Goal: Information Seeking & Learning: Learn about a topic

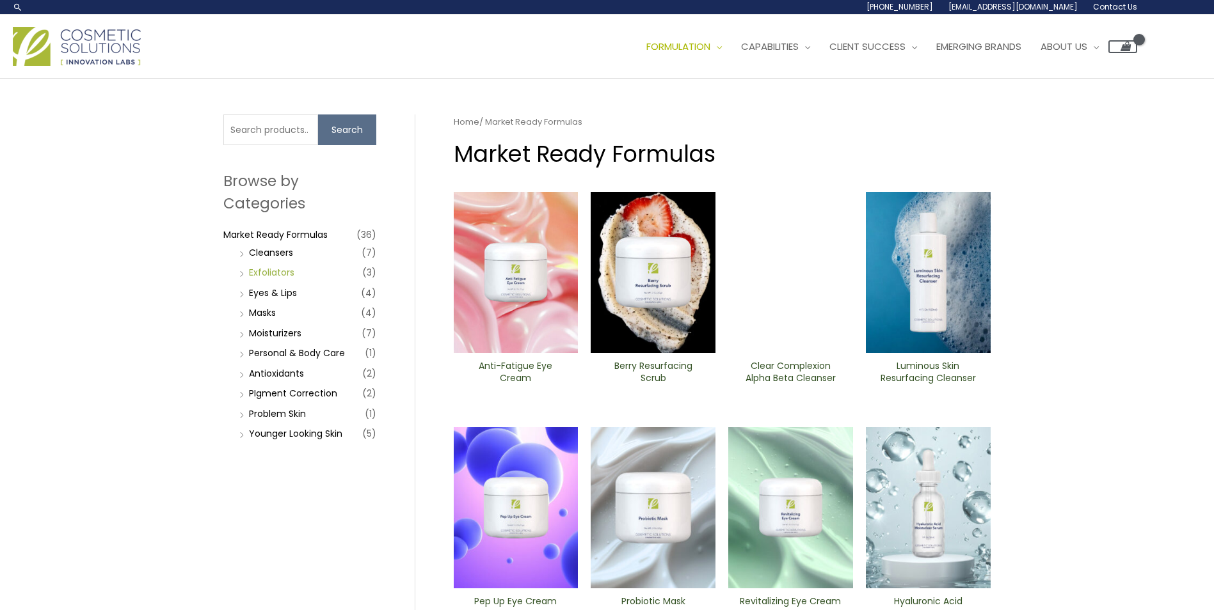
click at [282, 275] on link "Exfoliators" at bounding box center [271, 272] width 45 height 13
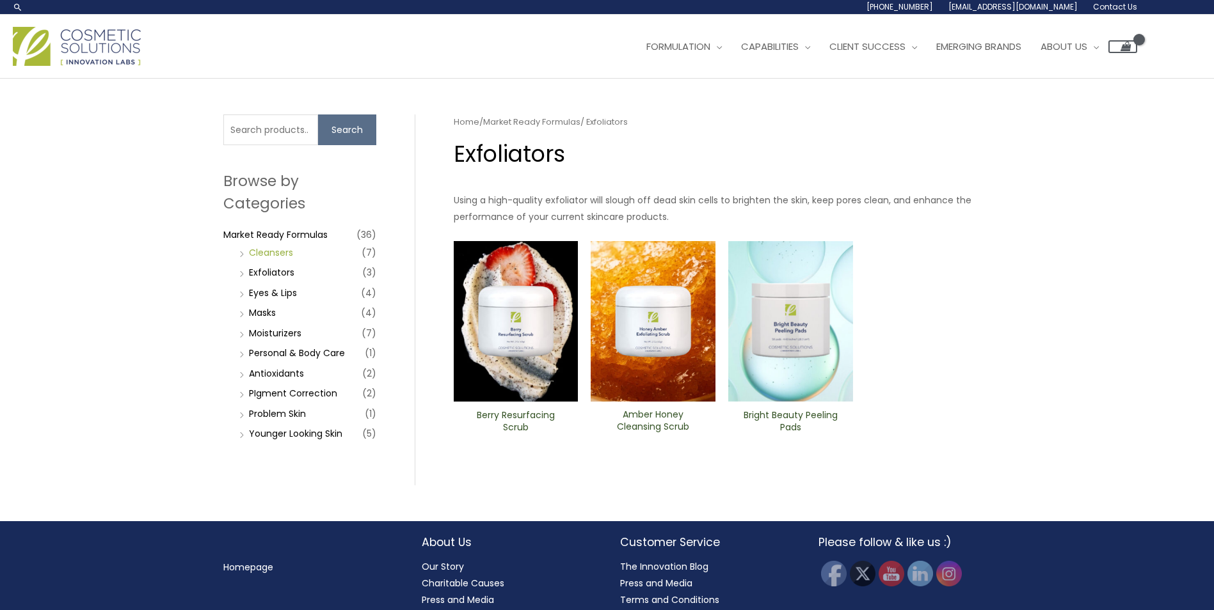
click at [263, 253] on link "Cleansers" at bounding box center [271, 252] width 44 height 13
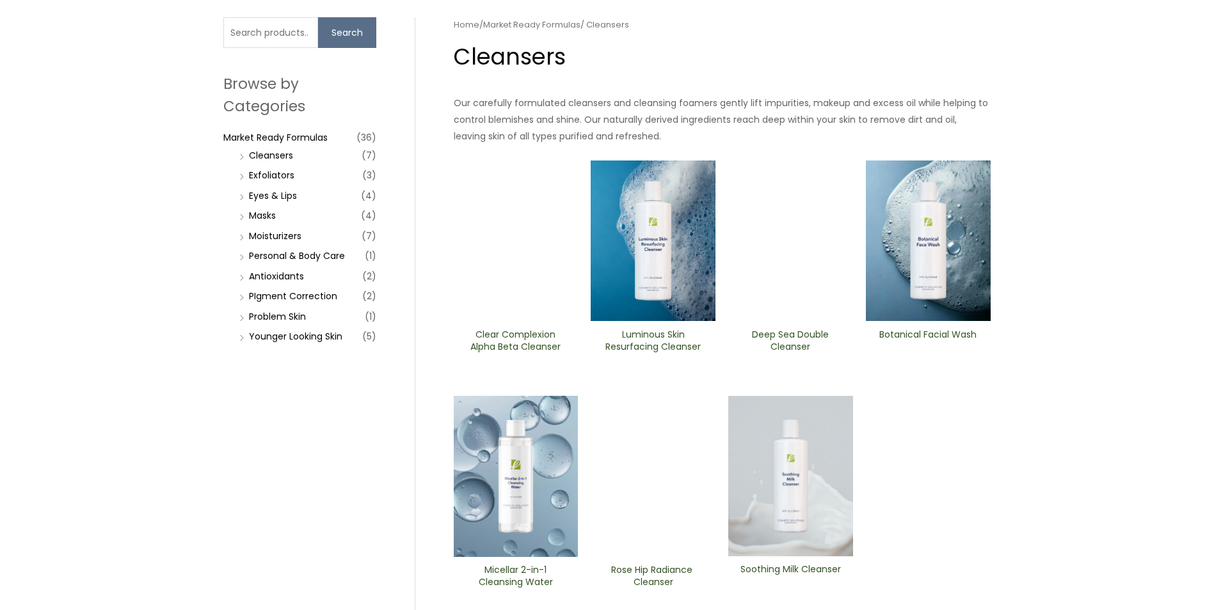
scroll to position [64, 0]
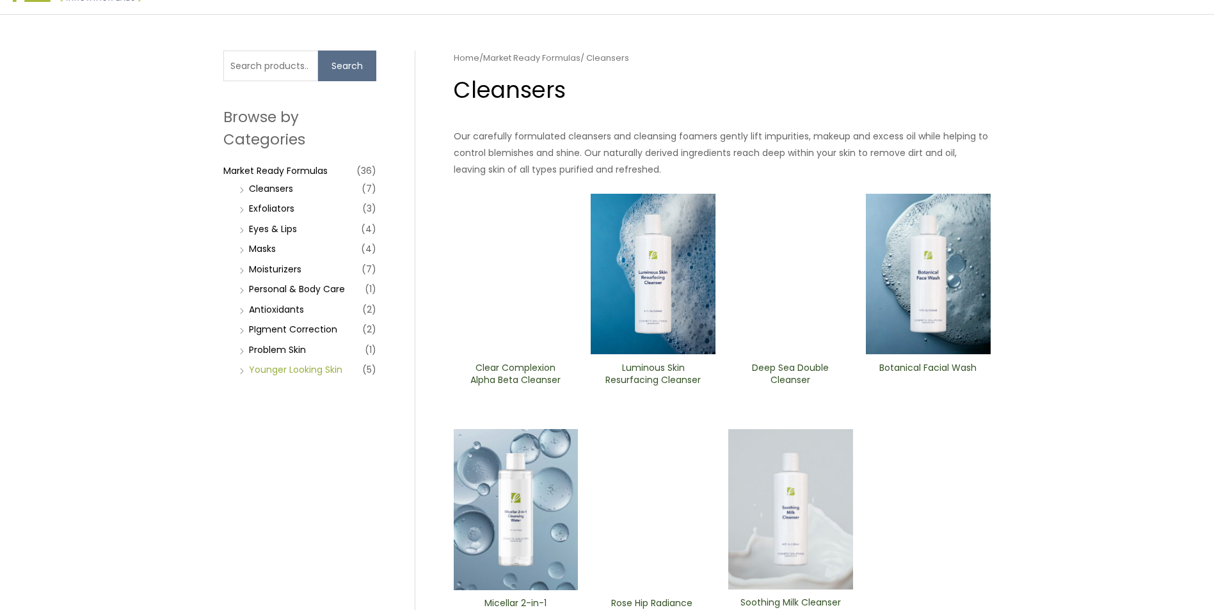
click at [265, 366] on link "Younger Looking Skin" at bounding box center [295, 369] width 93 height 13
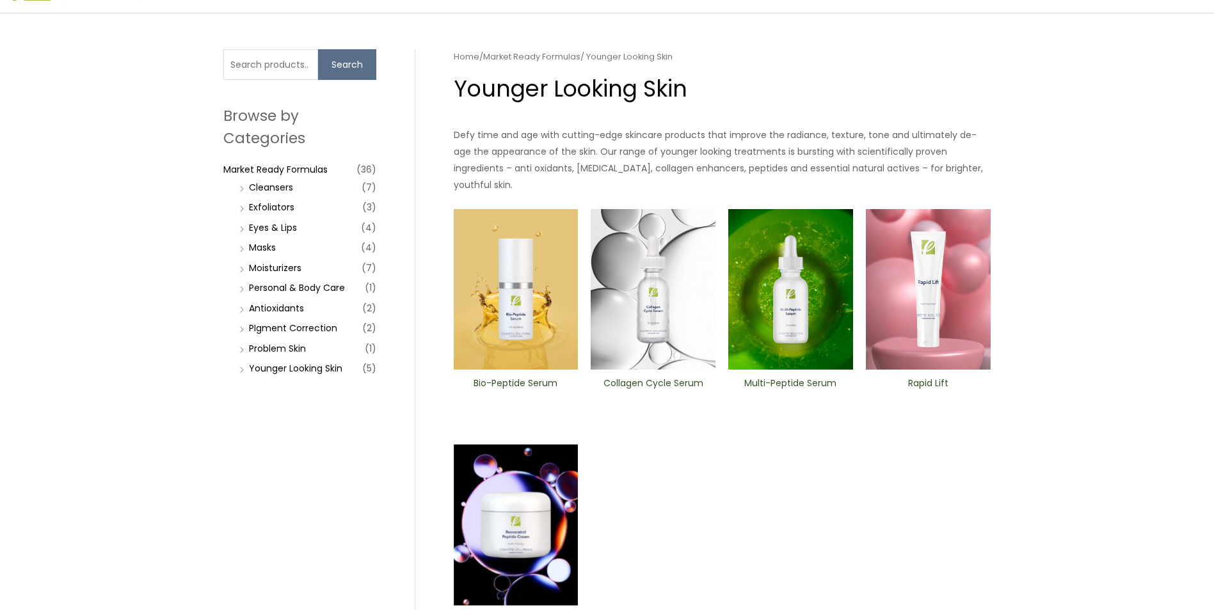
scroll to position [64, 0]
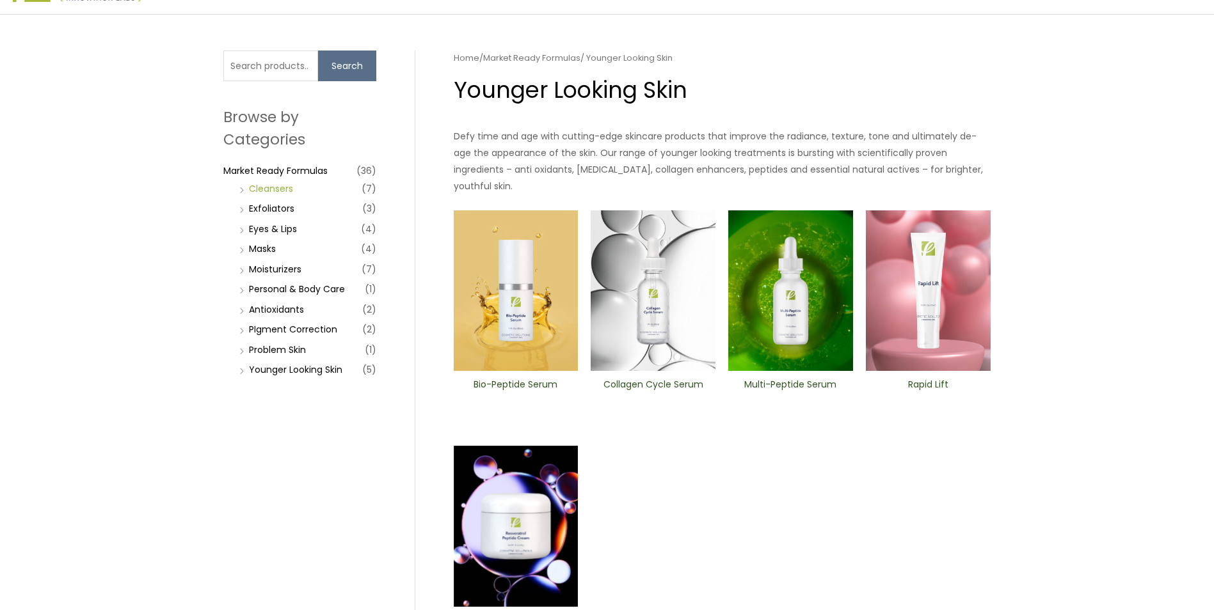
click at [262, 187] on link "Cleansers" at bounding box center [271, 188] width 44 height 13
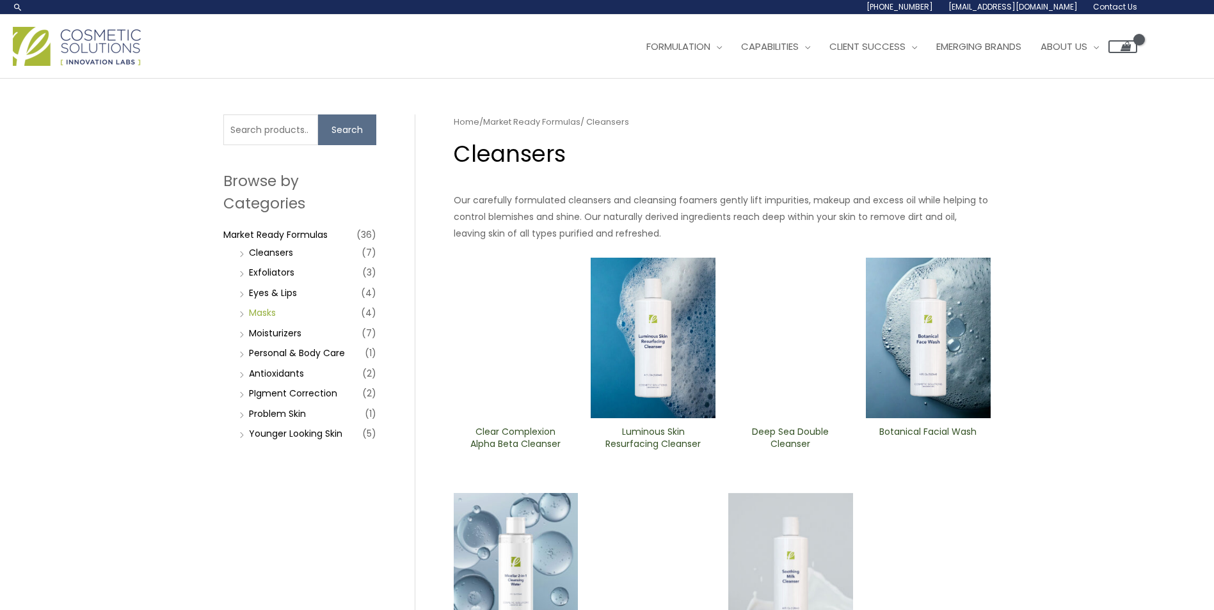
click at [255, 310] on link "Masks" at bounding box center [262, 313] width 27 height 13
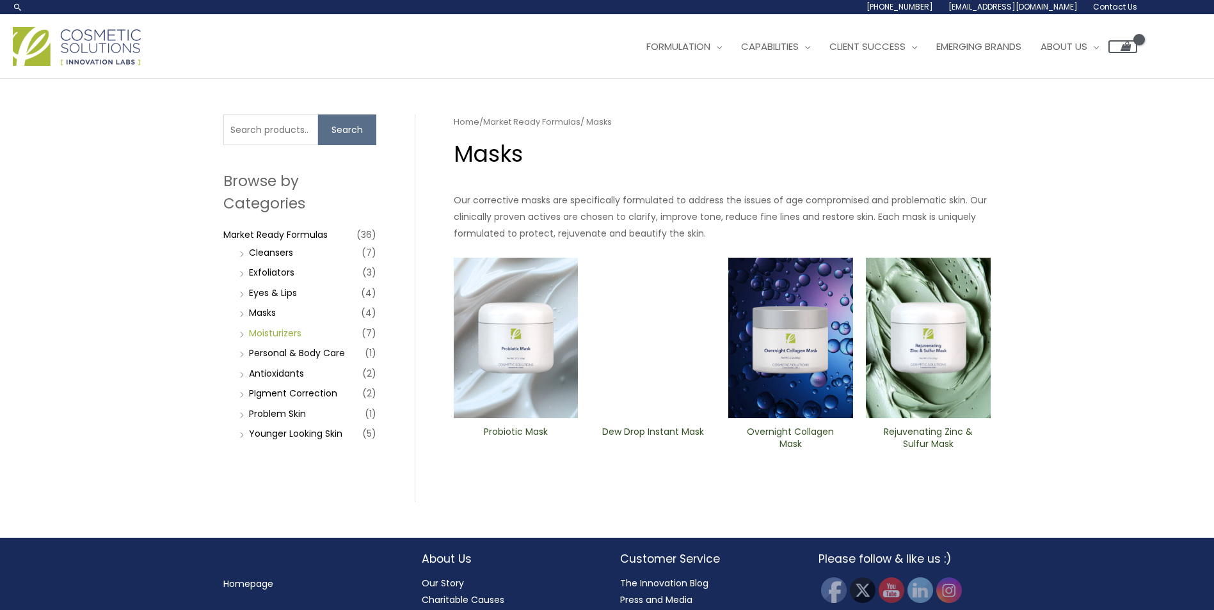
click at [262, 335] on link "Moisturizers" at bounding box center [275, 333] width 52 height 13
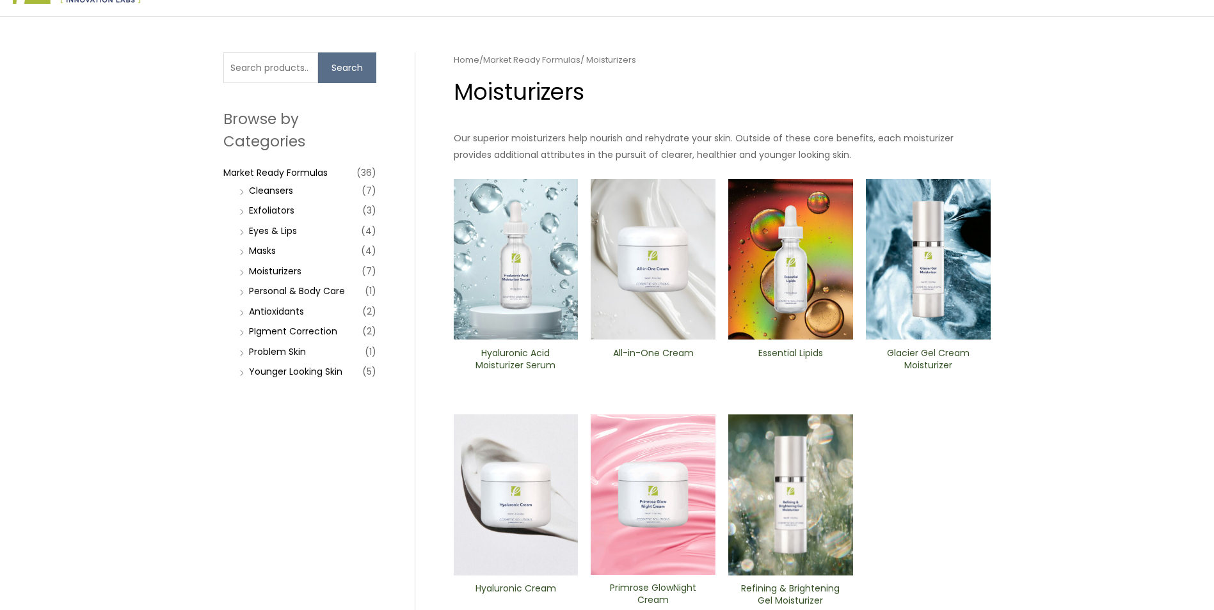
scroll to position [64, 0]
